Goal: Find specific page/section

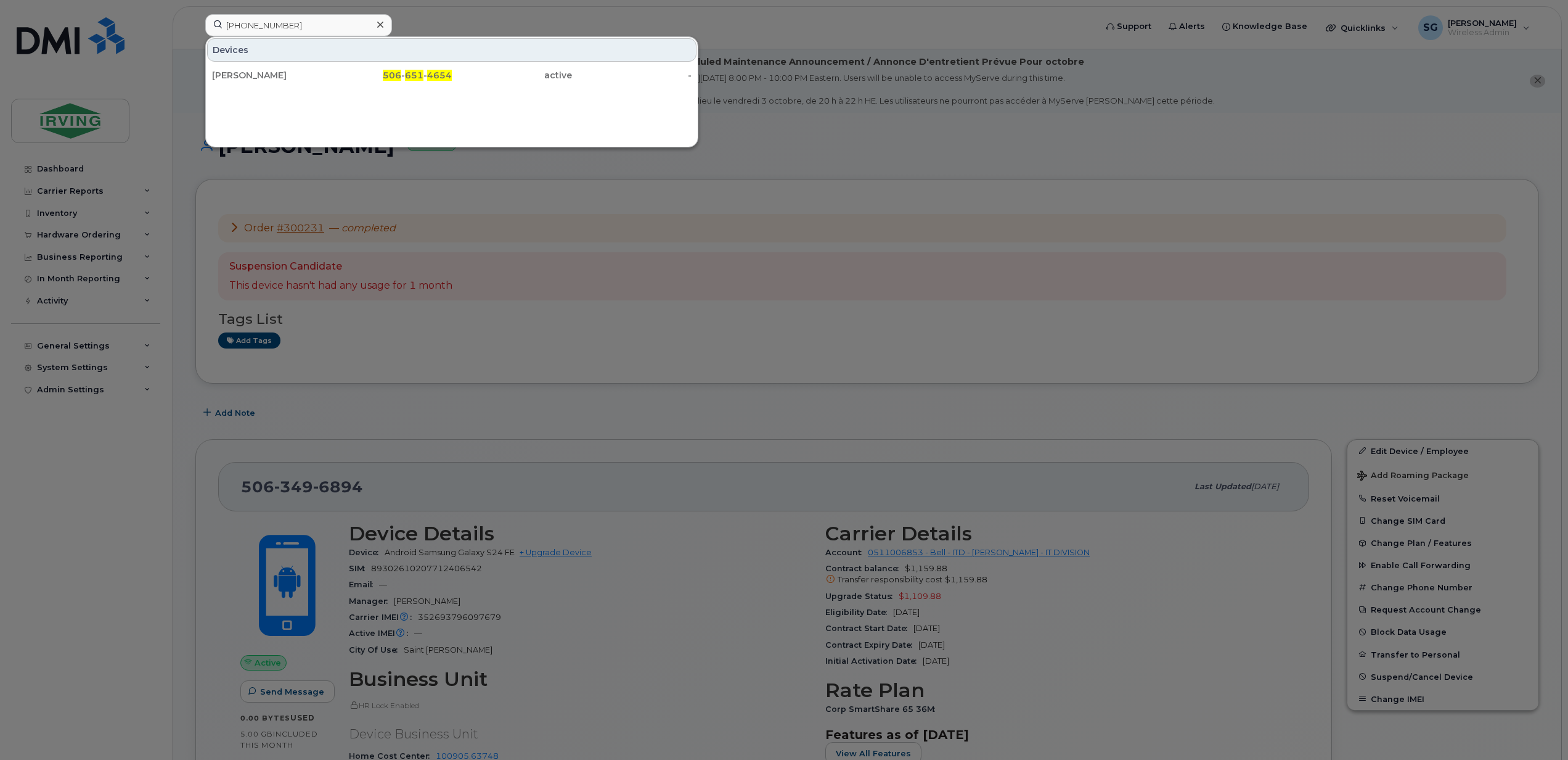
click at [832, 164] on div at bounding box center [784, 380] width 1568 height 760
click at [319, 34] on input "506 6514654" at bounding box center [299, 25] width 187 height 22
drag, startPoint x: 295, startPoint y: 28, endPoint x: 142, endPoint y: 28, distance: 153.0
click at [196, 28] on div "506 6514654 Devices Andrew McAloon 506 - 651 - 4654 active -" at bounding box center [647, 28] width 902 height 27
paste input "4345133"
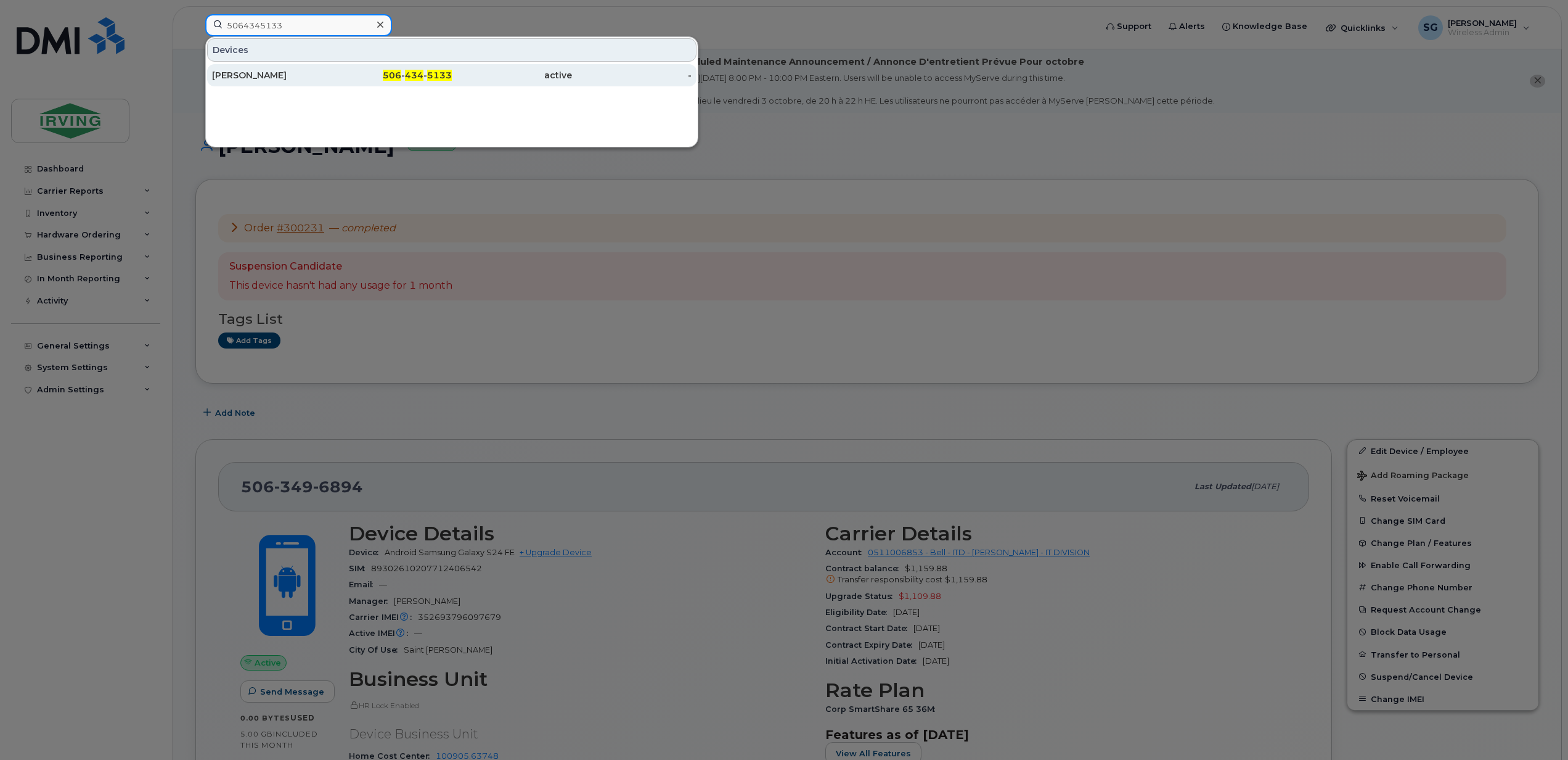
type input "5064345133"
click at [294, 80] on div "Danielle Fairweather" at bounding box center [272, 75] width 120 height 13
